Goal: Navigation & Orientation: Find specific page/section

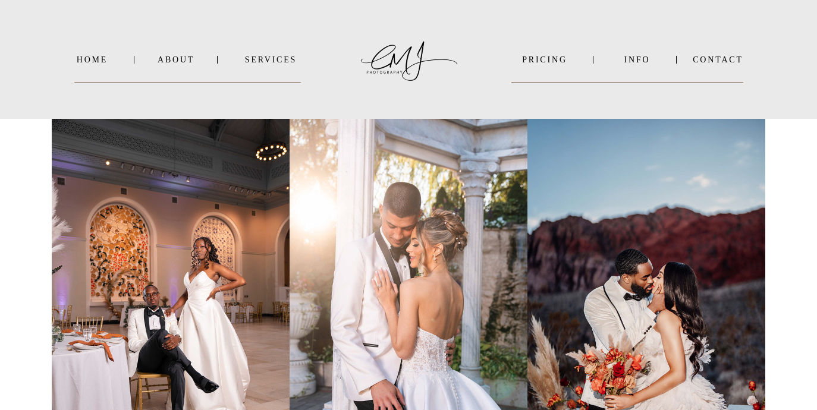
click at [174, 59] on nav "About" at bounding box center [176, 59] width 36 height 9
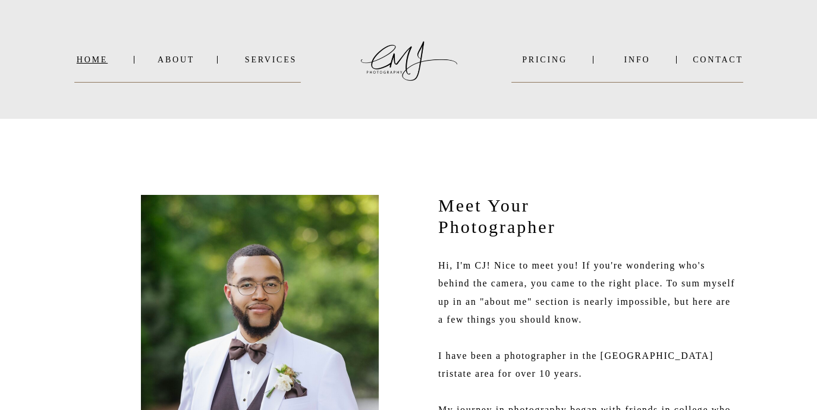
click at [100, 55] on nav "Home" at bounding box center [92, 59] width 36 height 9
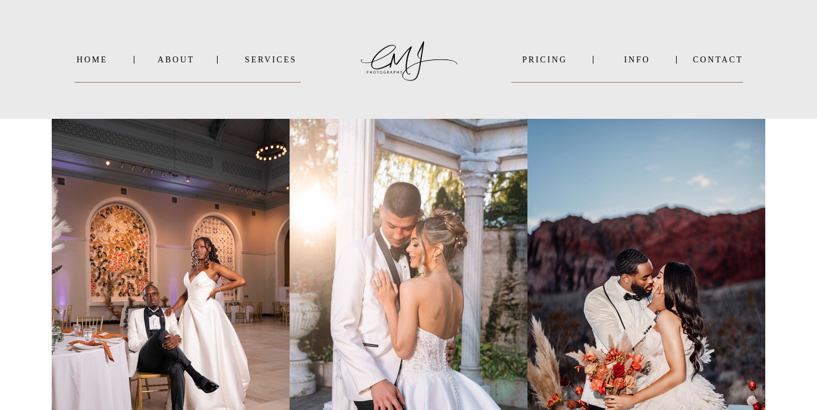
click at [258, 64] on nav "SERVICES" at bounding box center [271, 59] width 60 height 9
click at [266, 100] on b "EVENTS" at bounding box center [273, 100] width 36 height 9
